Goal: Task Accomplishment & Management: Use online tool/utility

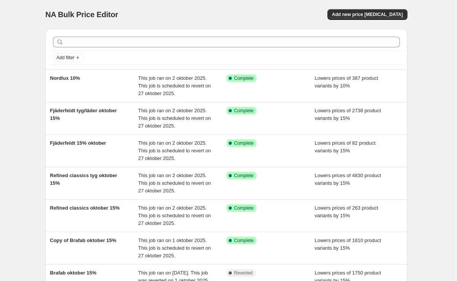
click at [8, 4] on div "NA Bulk Price Editor. This page is ready NA Bulk Price Editor Add new price cha…" at bounding box center [226, 223] width 453 height 446
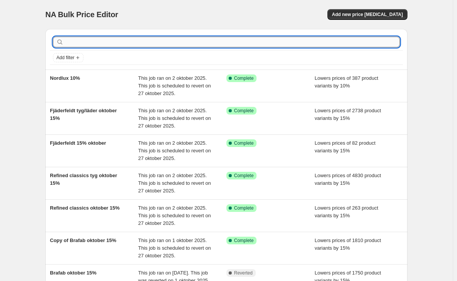
click at [111, 47] on input "text" at bounding box center [232, 42] width 335 height 11
type input "refined"
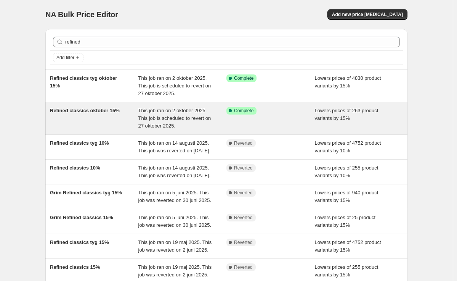
click at [170, 118] on span "This job ran on 2 oktober 2025. This job is scheduled to revert on 27 oktober 2…" at bounding box center [174, 118] width 73 height 21
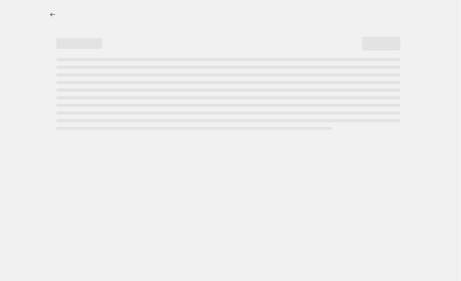
select select "percentage"
select select "product_status"
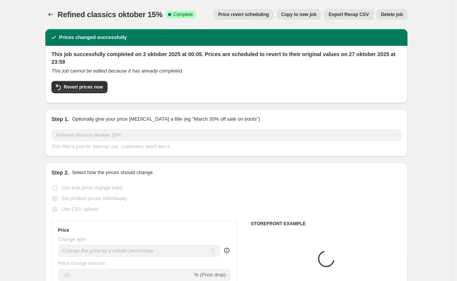
select select "vendor"
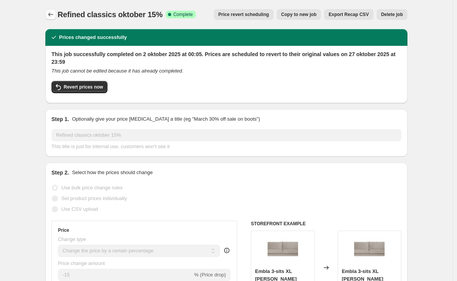
click at [54, 16] on icon "Price change jobs" at bounding box center [51, 15] width 8 height 8
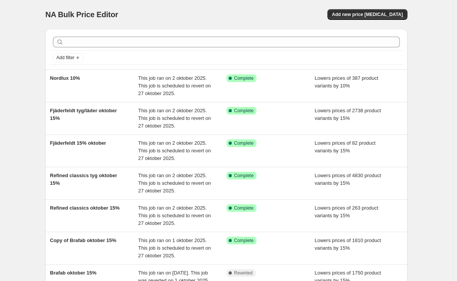
click at [17, 75] on div "NA Bulk Price Editor. This page is ready NA Bulk Price Editor Add new price cha…" at bounding box center [226, 223] width 453 height 446
click at [11, 78] on div "NA Bulk Price Editor. This page is ready NA Bulk Price Editor Add new price cha…" at bounding box center [226, 223] width 453 height 446
